Goal: Complete application form

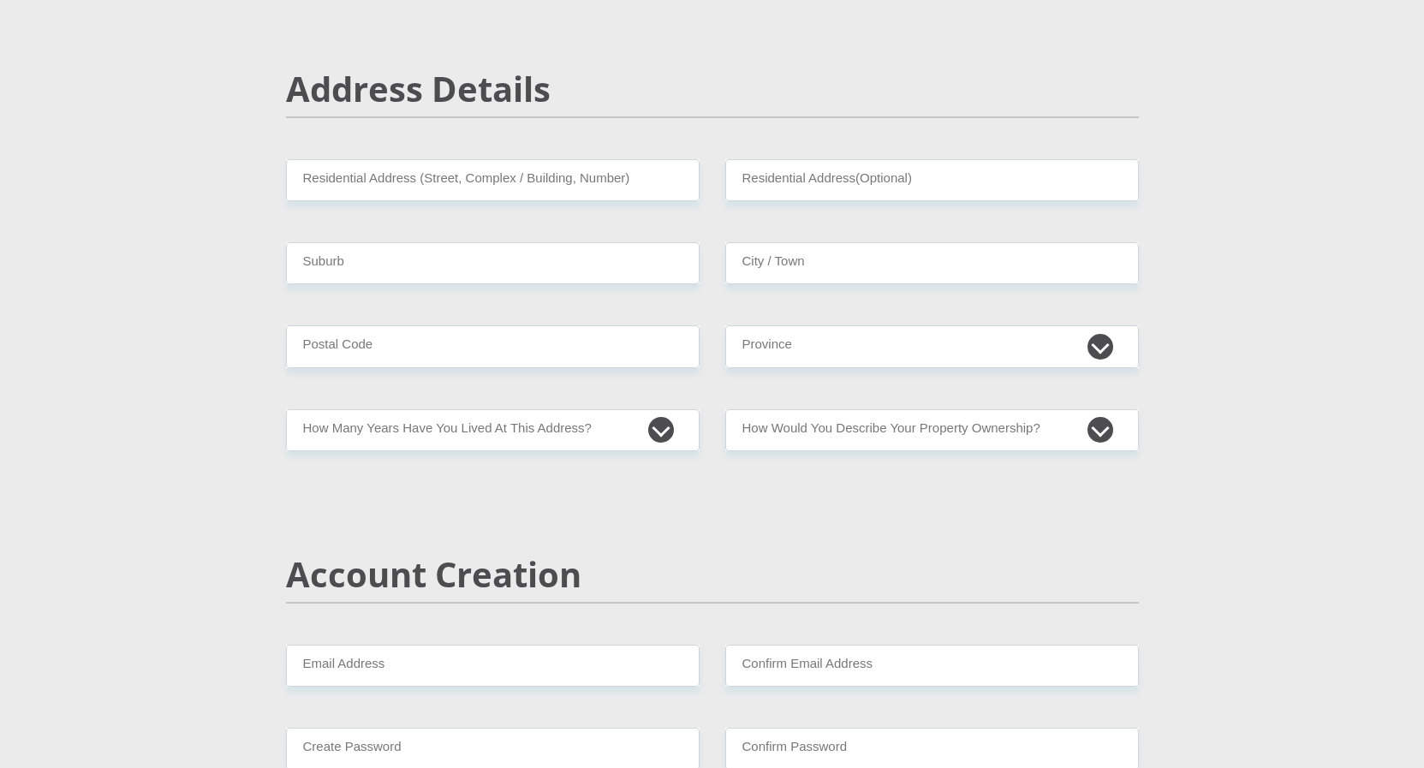
scroll to position [289, 0]
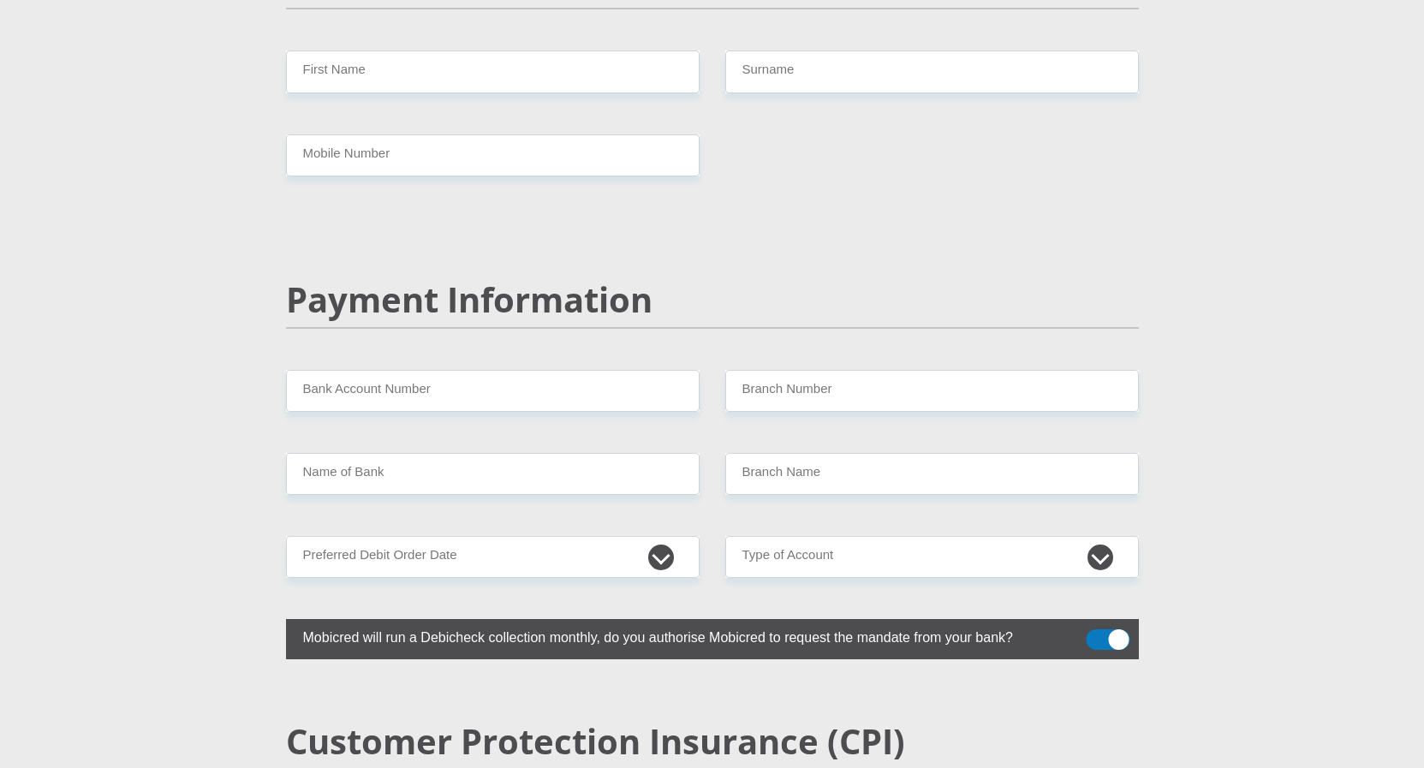
scroll to position [3144, 0]
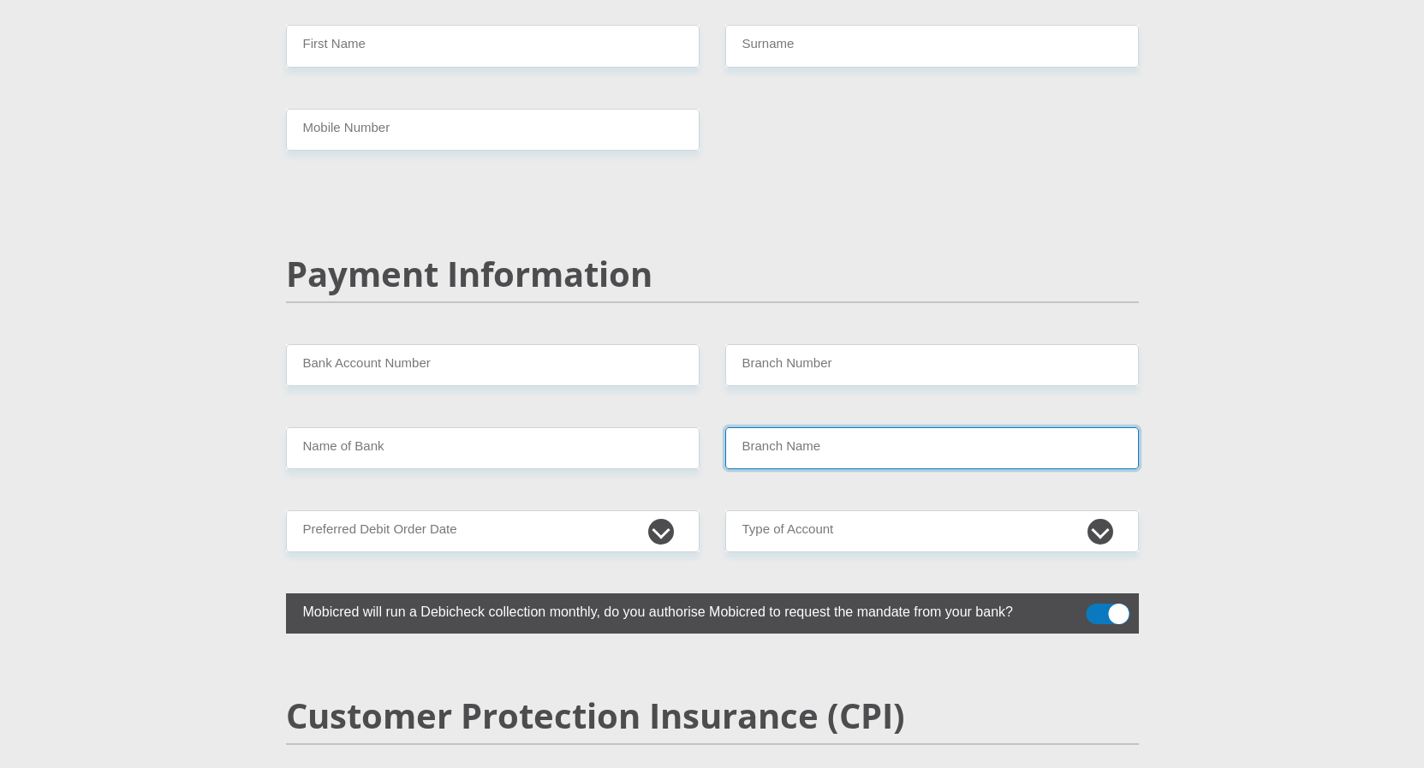
click at [804, 427] on input "Branch Name" at bounding box center [932, 448] width 414 height 42
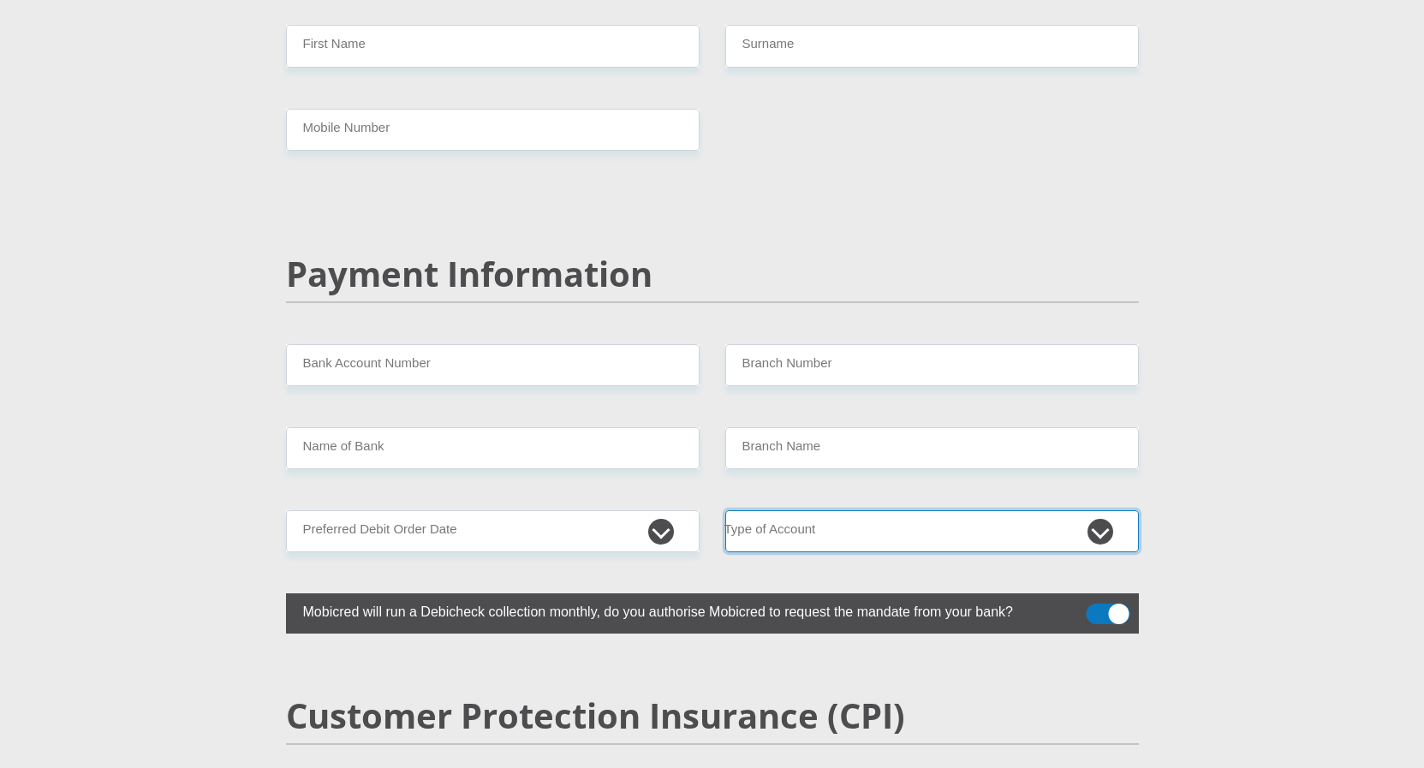
click at [725, 510] on select "Cheque Savings" at bounding box center [932, 531] width 414 height 42
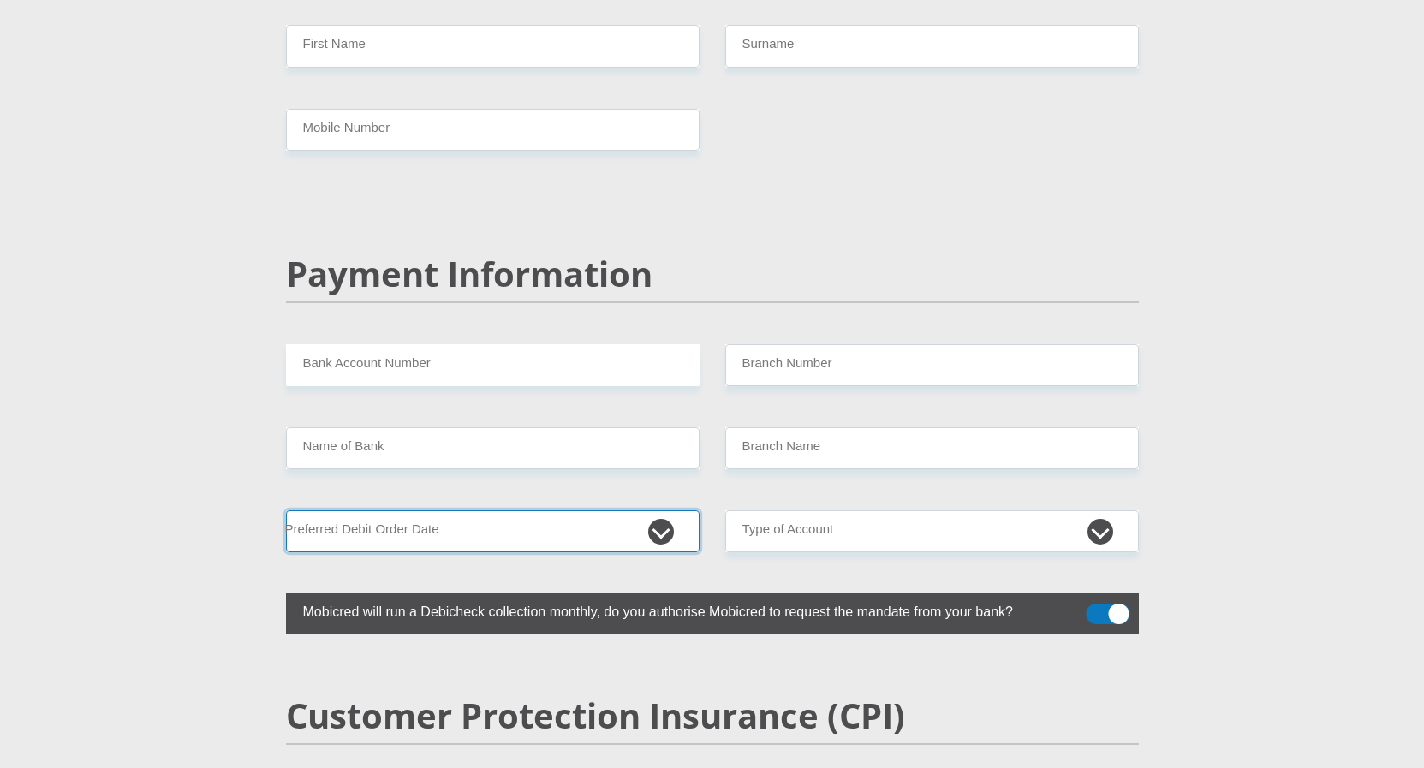
click at [476, 510] on select "1st 2nd 3rd 4th 5th 7th 18th 19th 20th 21st 22nd 23rd 24th 25th 26th 27th 28th …" at bounding box center [493, 531] width 414 height 42
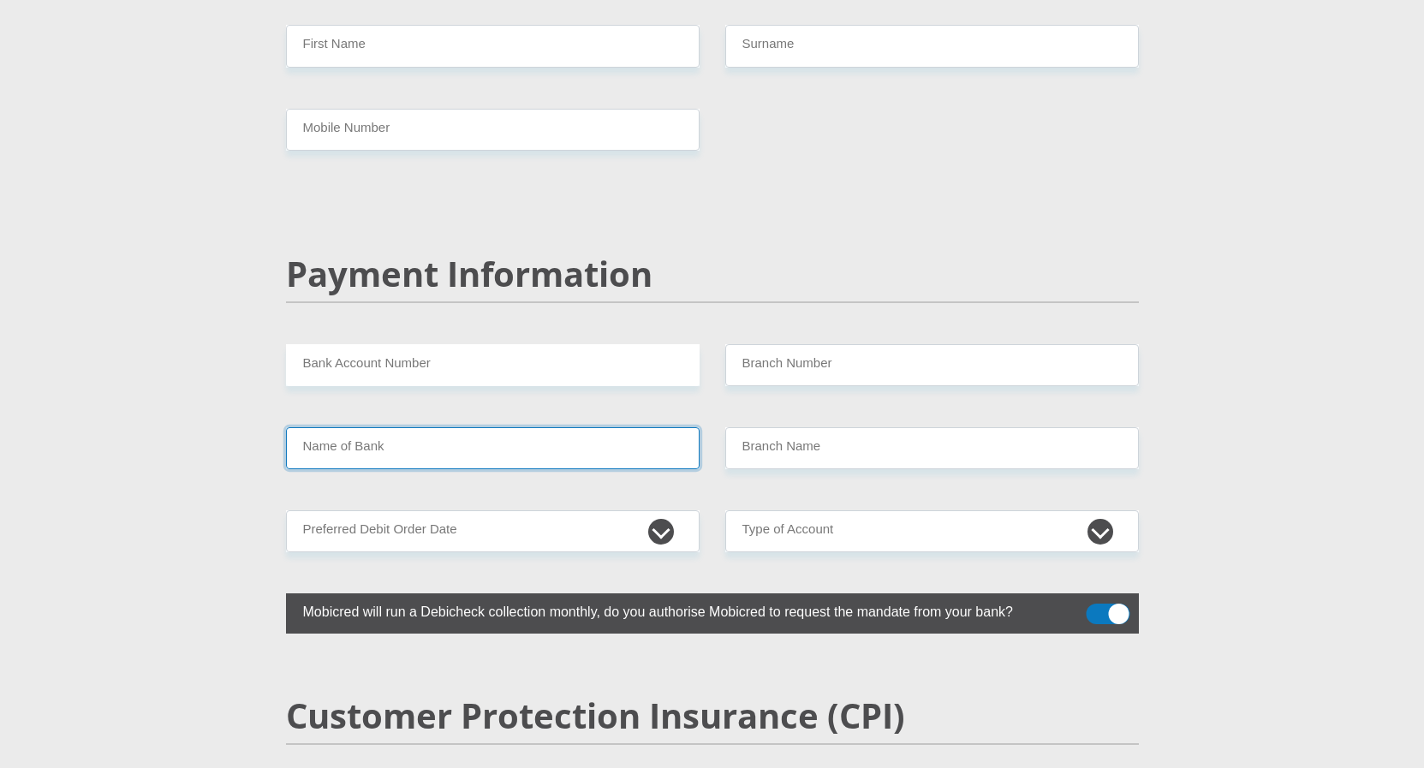
click at [441, 427] on input "Name of Bank" at bounding box center [493, 448] width 414 height 42
click at [428, 427] on input "Name of Bank" at bounding box center [493, 448] width 414 height 42
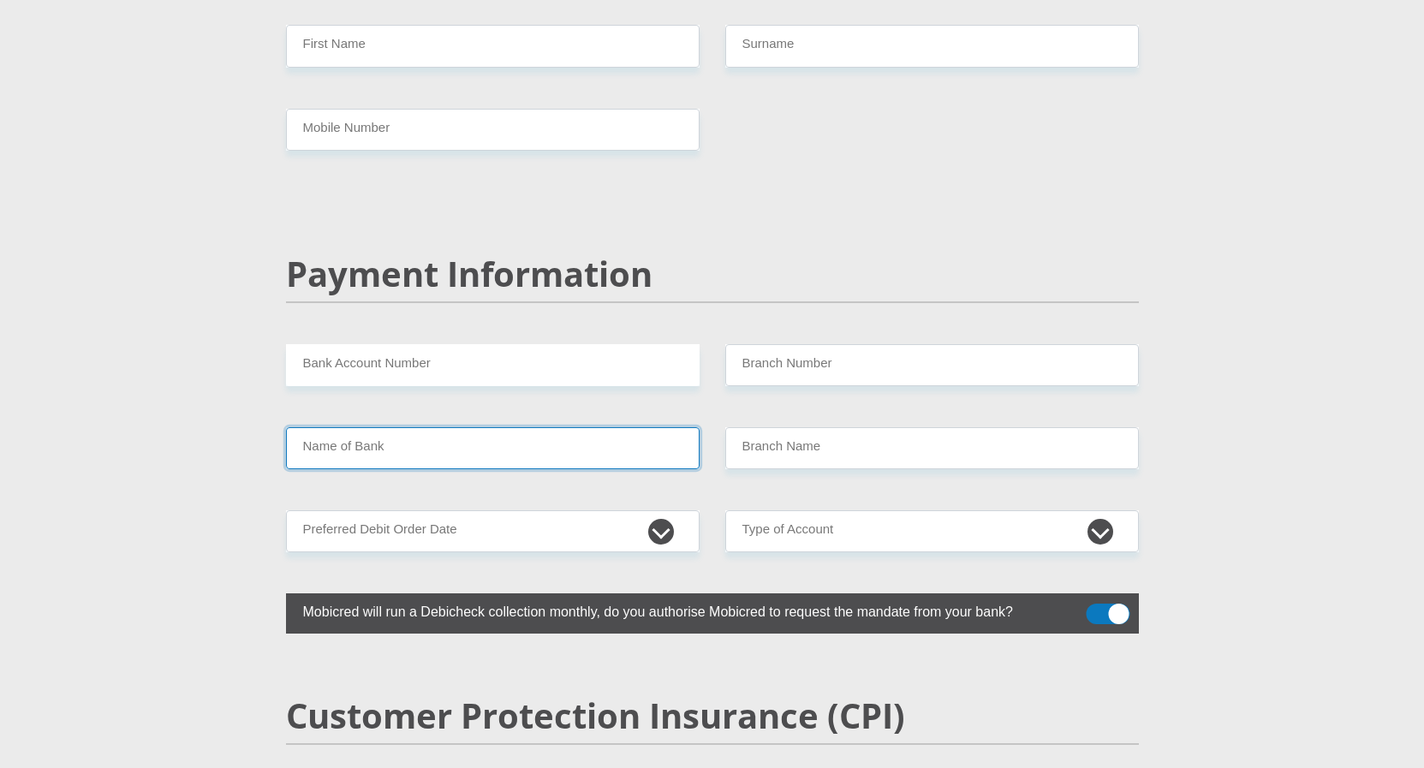
click at [367, 427] on input "Name of Bank" at bounding box center [493, 448] width 414 height 42
click at [408, 427] on input "Name of Bank" at bounding box center [493, 448] width 414 height 42
click at [407, 427] on input "Name of Bank" at bounding box center [493, 448] width 414 height 42
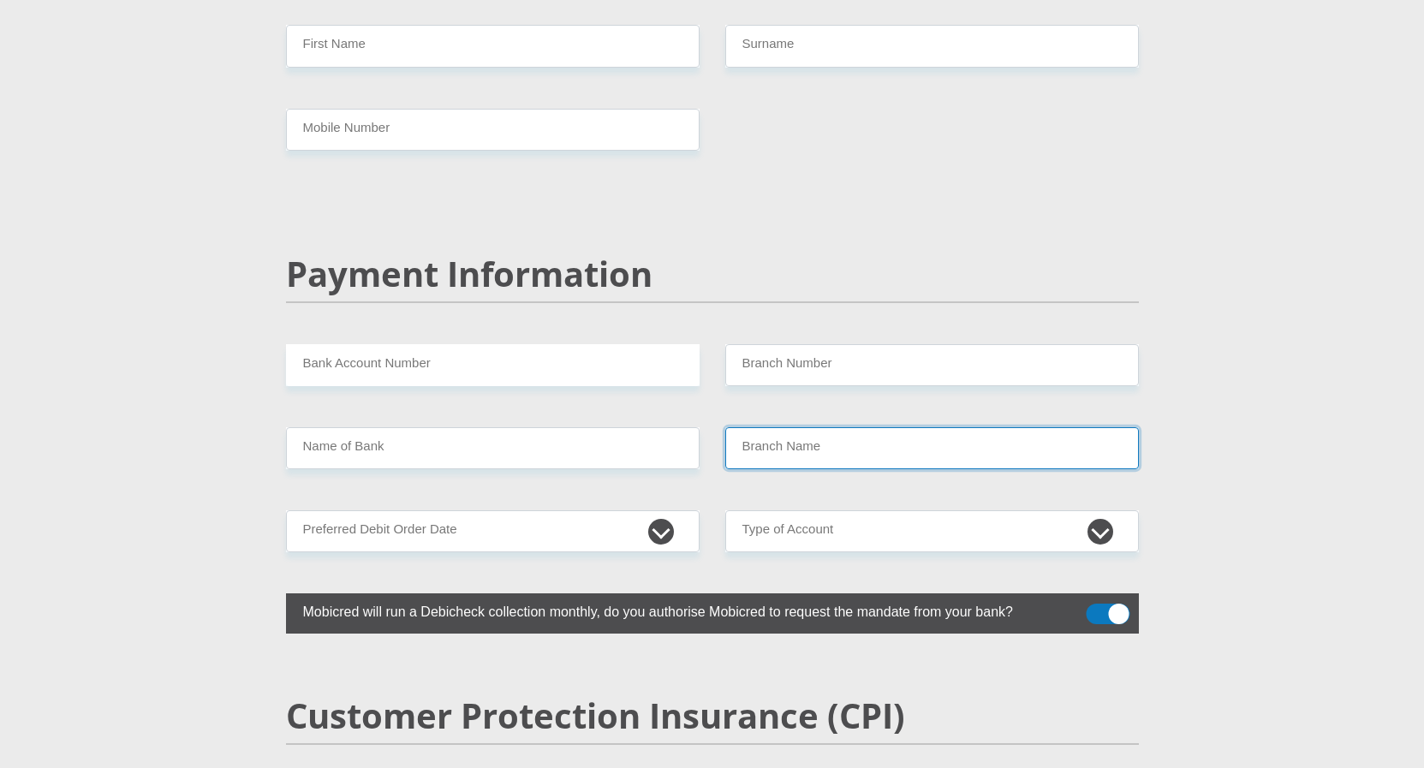
click at [775, 427] on input "Branch Name" at bounding box center [932, 448] width 414 height 42
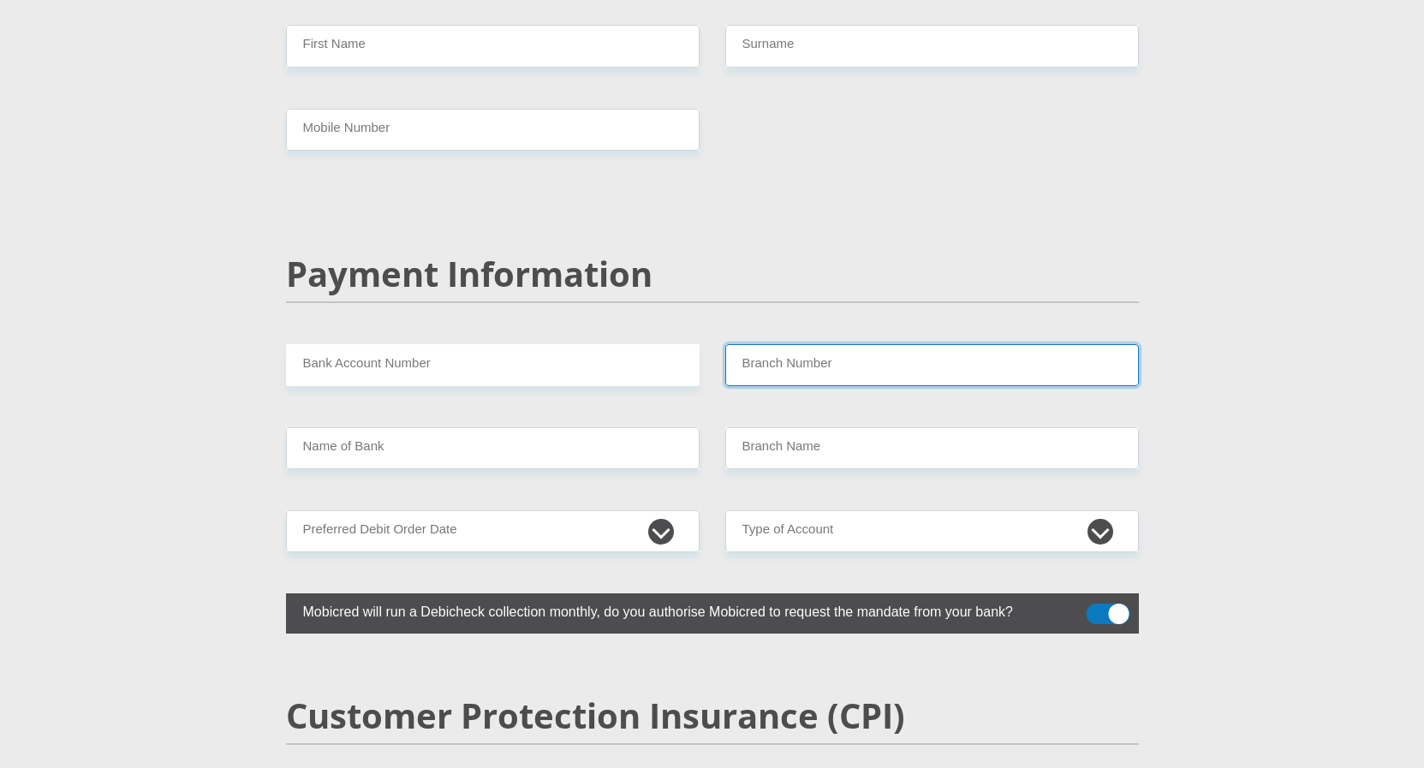
click at [820, 344] on input "Branch Number" at bounding box center [932, 365] width 414 height 42
type input "vvv"
